Goal: Task Accomplishment & Management: Complete application form

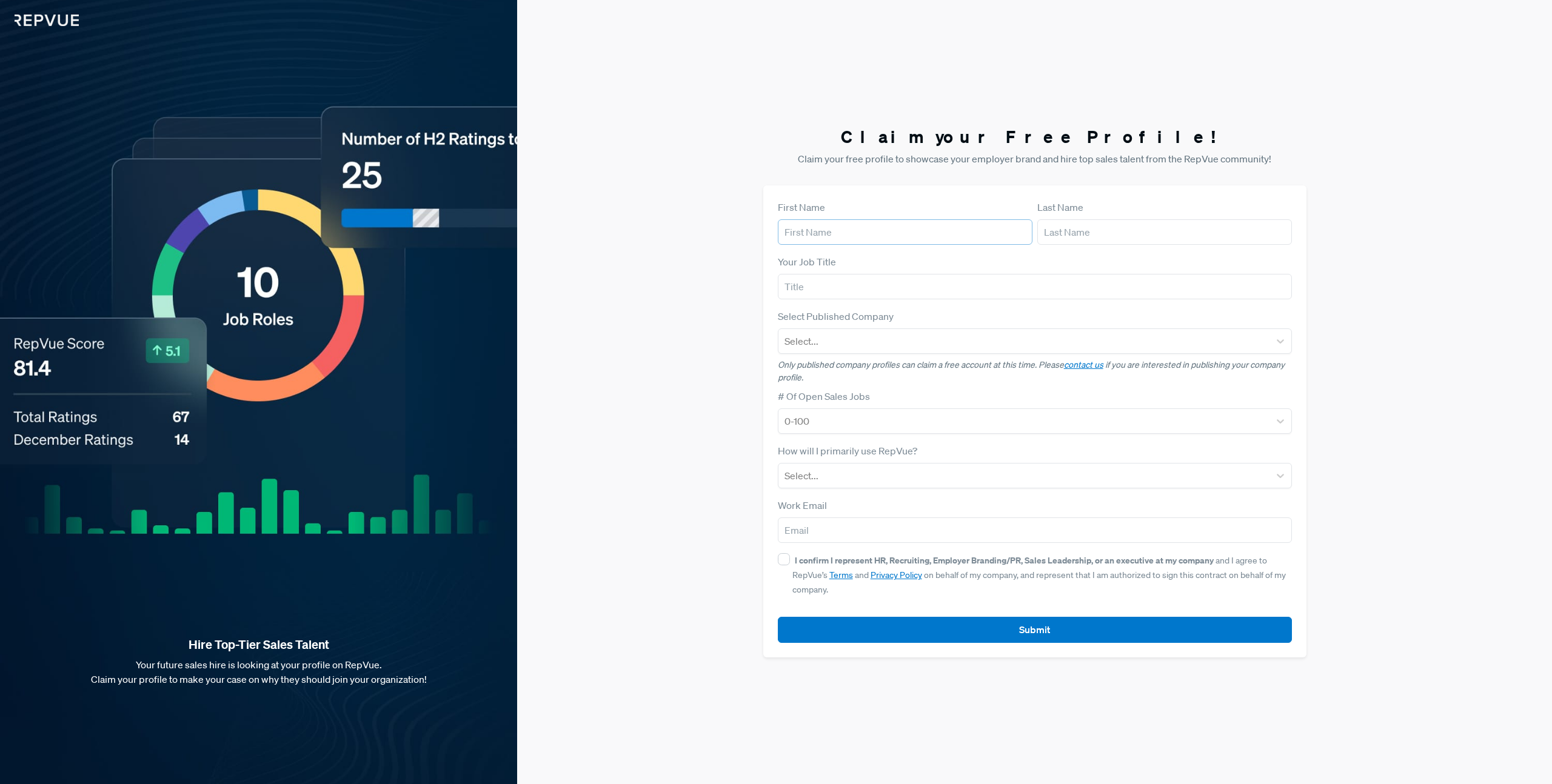
click at [838, 238] on input "text" at bounding box center [905, 232] width 254 height 26
type input "[GEOGRAPHIC_DATA]"
type input "Mraovic"
click at [816, 283] on input "text" at bounding box center [1035, 286] width 514 height 26
type input "Team Lead, Talent Acquisition"
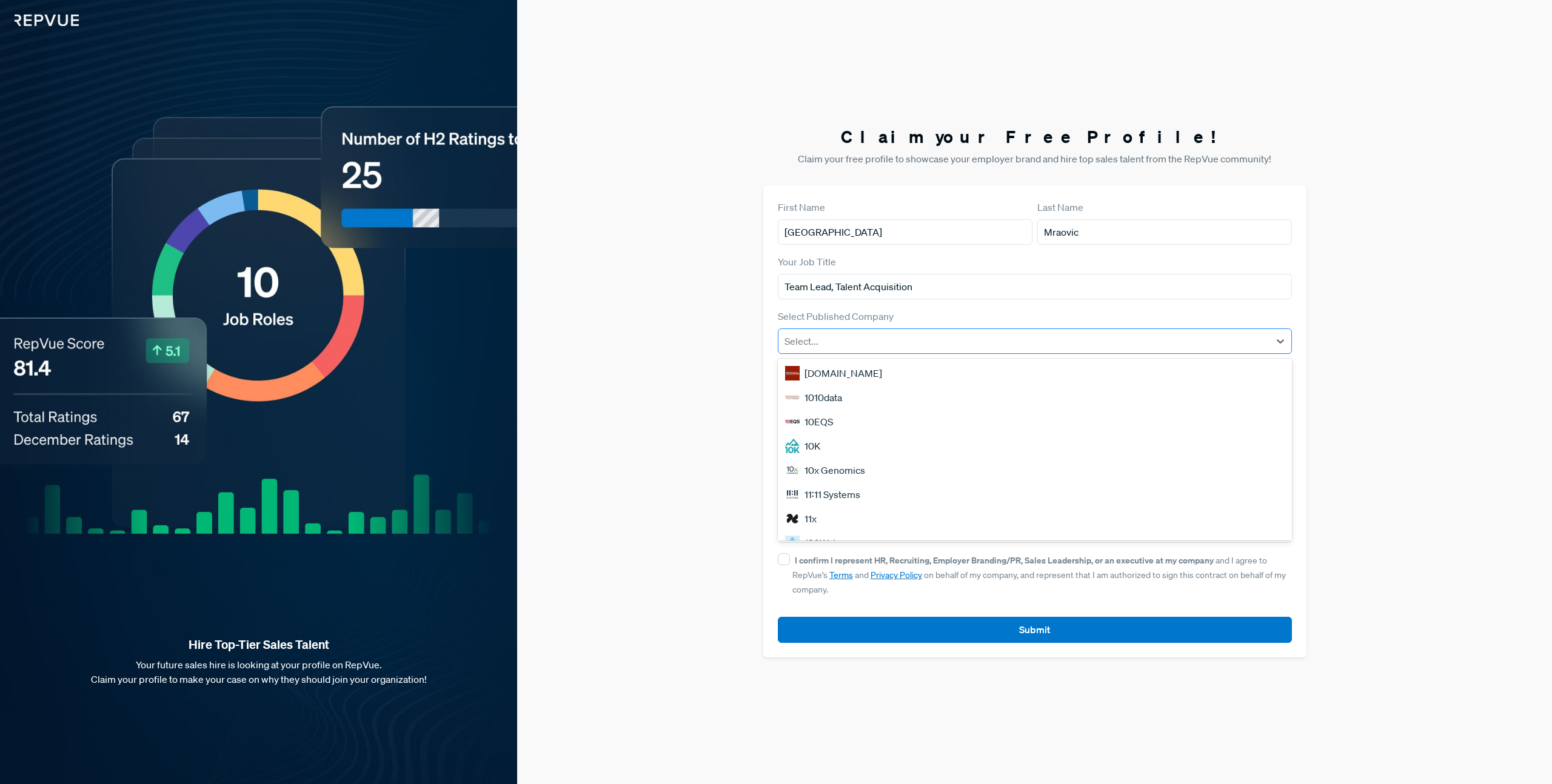
click at [882, 343] on div at bounding box center [1023, 341] width 479 height 17
type input "Creatio"
click at [849, 392] on div "Creatio" at bounding box center [1035, 397] width 514 height 24
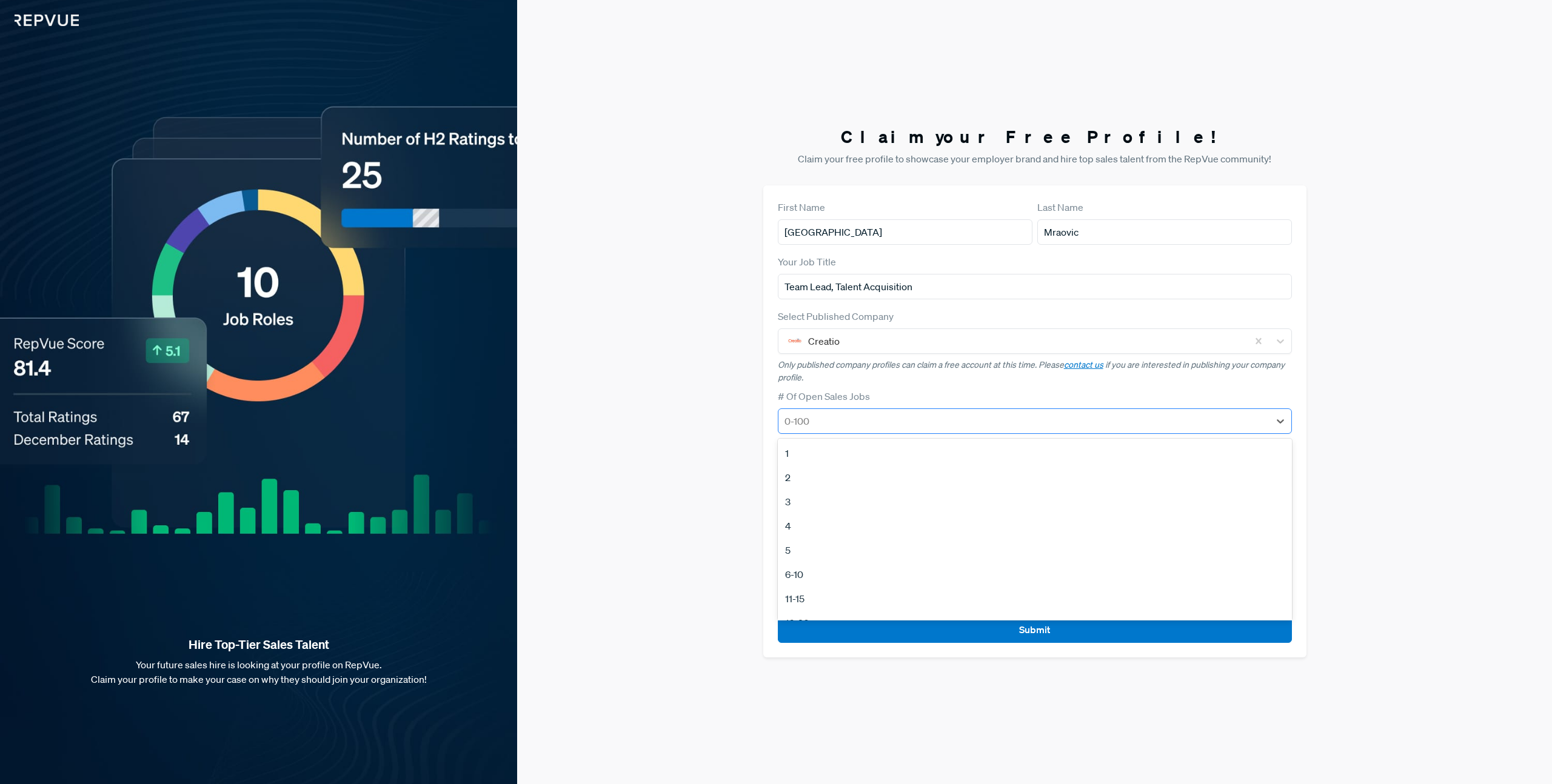
click at [844, 416] on div at bounding box center [1023, 421] width 479 height 17
click at [802, 578] on div "6-10" at bounding box center [1035, 574] width 514 height 24
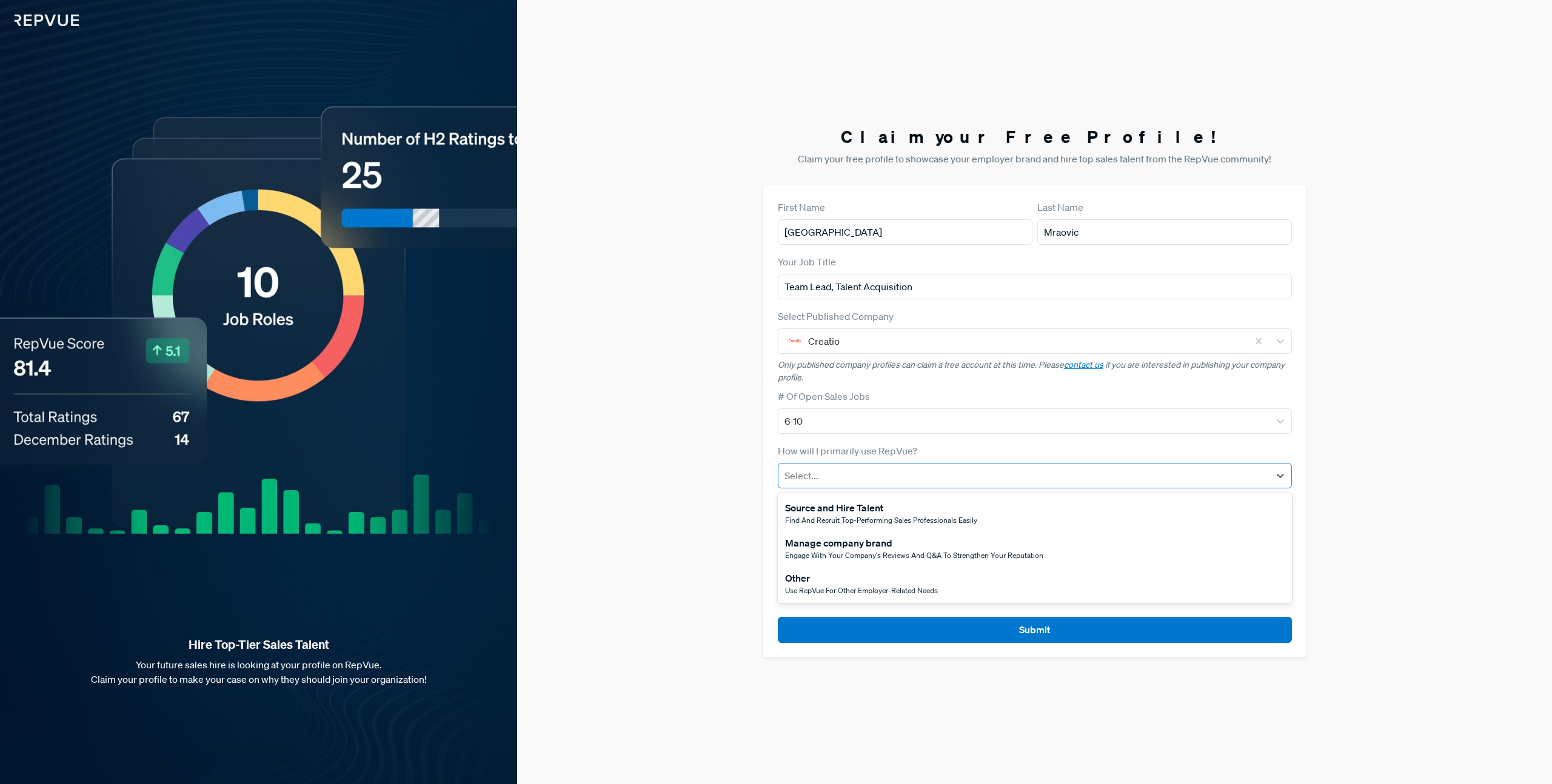
click at [802, 481] on div at bounding box center [1023, 476] width 479 height 17
click at [822, 510] on div "Source and Hire Talent" at bounding box center [881, 508] width 192 height 15
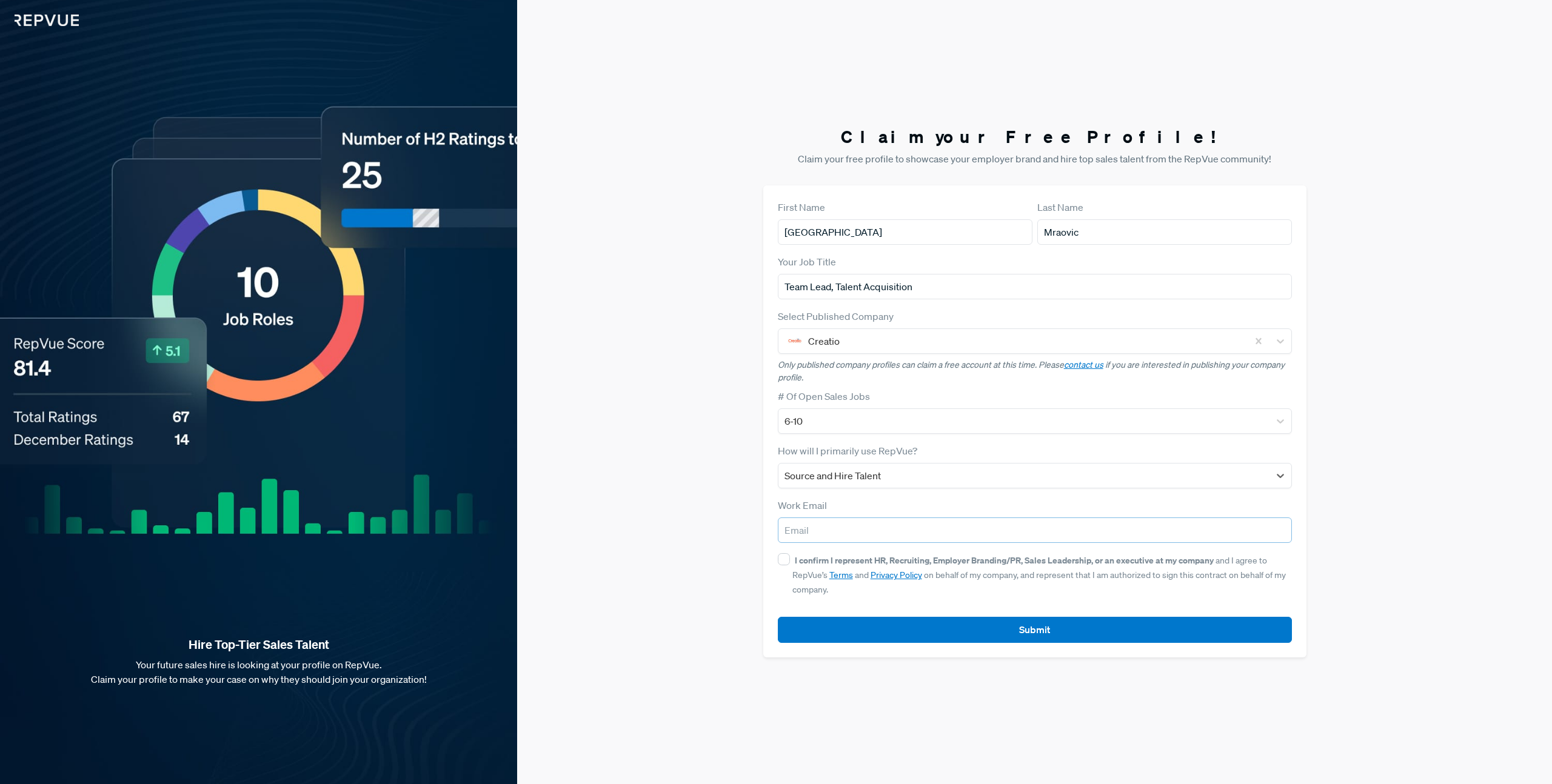
click at [827, 526] on input "email" at bounding box center [1035, 530] width 514 height 26
type input "[PERSON_NAME][EMAIL_ADDRESS][DOMAIN_NAME]"
click at [784, 560] on input "I confirm I represent HR, Recruiting, Employer Branding/PR, Sales Leadership, o…" at bounding box center [784, 559] width 12 height 12
checkbox input "true"
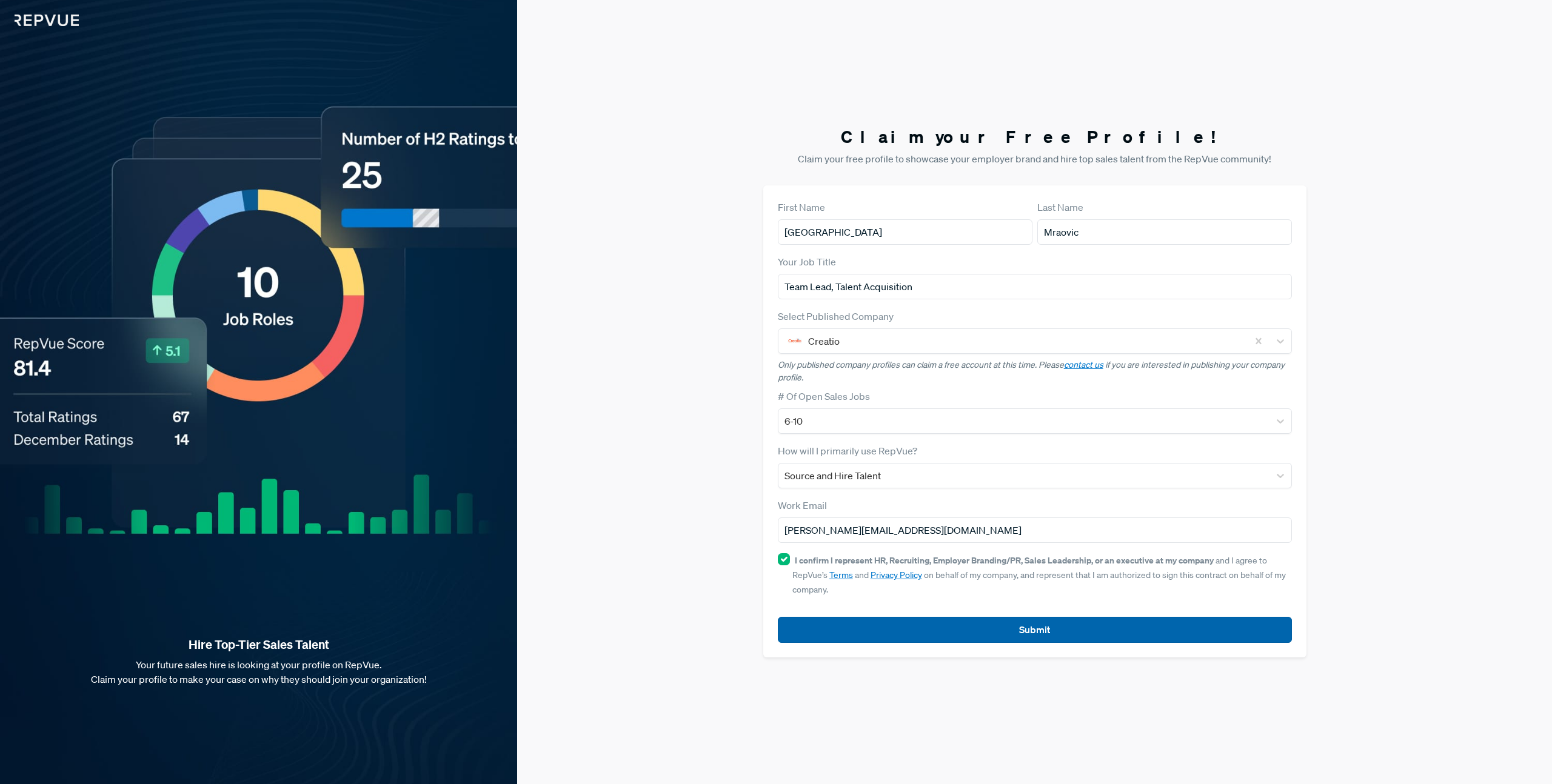
click at [881, 623] on button "Submit" at bounding box center [1035, 630] width 514 height 26
